Goal: Information Seeking & Learning: Find specific fact

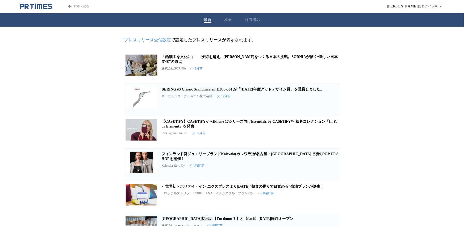
click at [229, 19] on button "検索" at bounding box center [228, 20] width 7 height 5
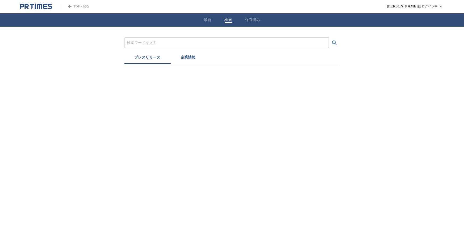
click at [156, 40] on input "プレスリリースおよび企業を検索する" at bounding box center [226, 43] width 199 height 6
click at [329, 37] on button "検索する" at bounding box center [334, 42] width 11 height 11
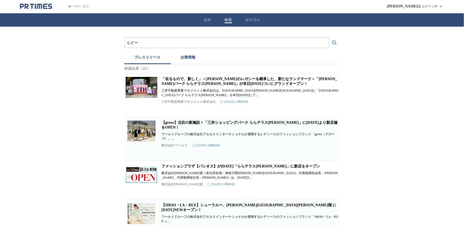
click at [144, 42] on input "らどー" at bounding box center [226, 43] width 199 height 6
type input "ら"
type input "ラドー"
click at [329, 37] on button "検索する" at bounding box center [334, 42] width 11 height 11
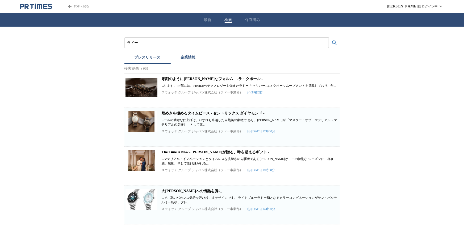
click at [153, 91] on img at bounding box center [141, 87] width 32 height 21
